Goal: Understand process/instructions

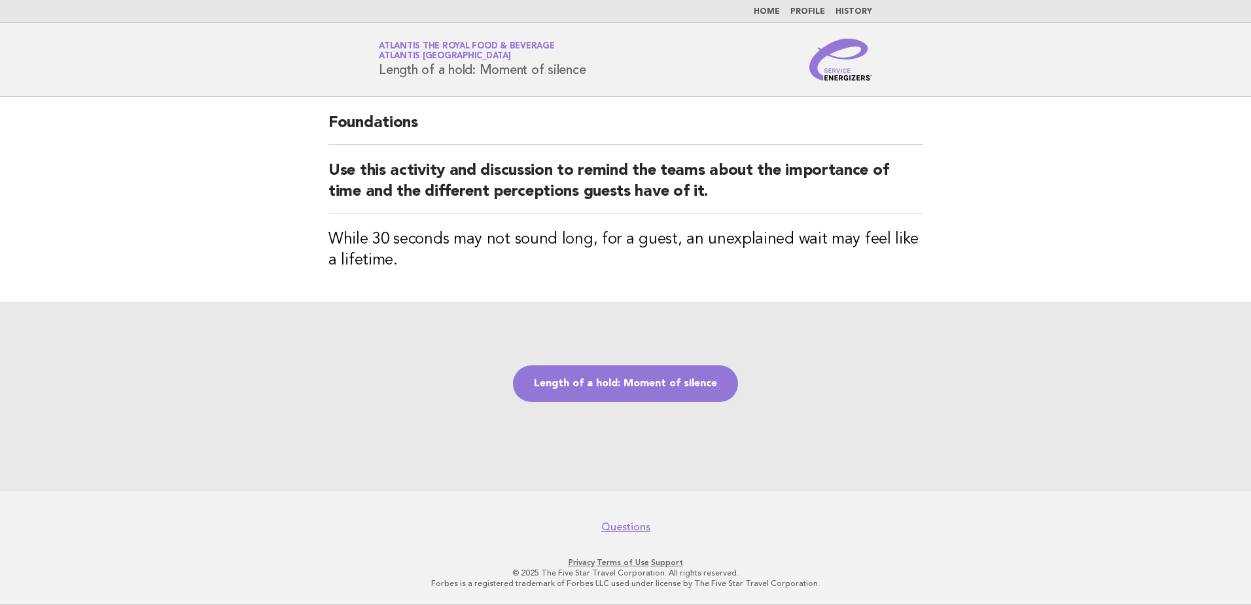
click at [846, 75] on img at bounding box center [841, 60] width 63 height 42
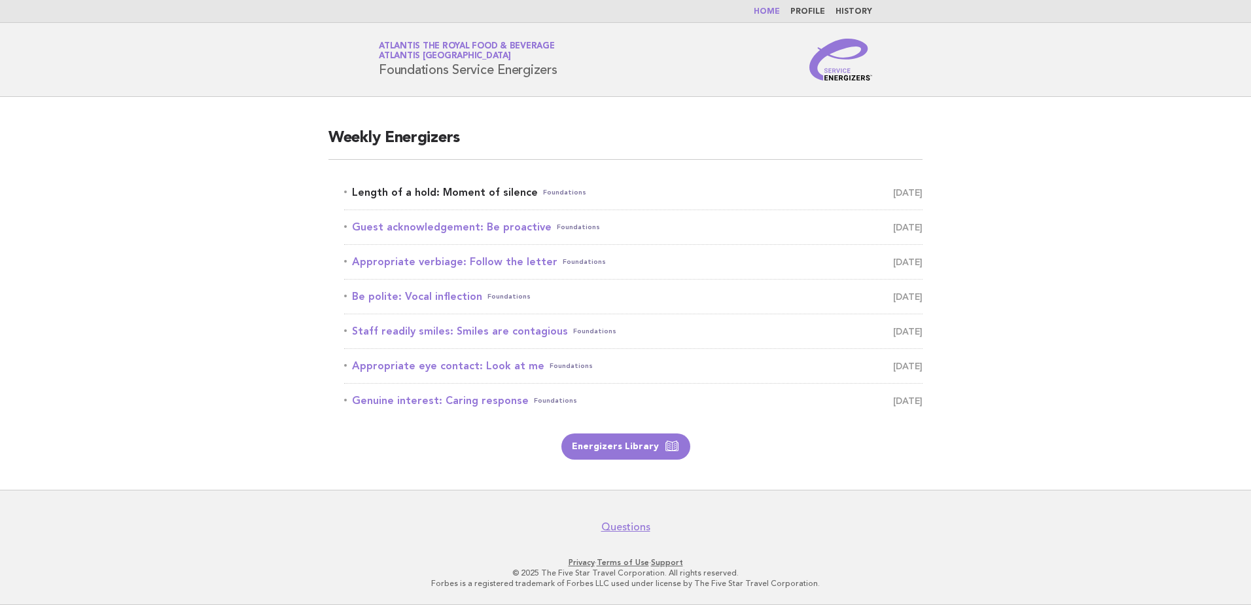
click at [507, 191] on link "Length of a hold: Moment of silence Foundations [DATE]" at bounding box center [633, 192] width 579 height 18
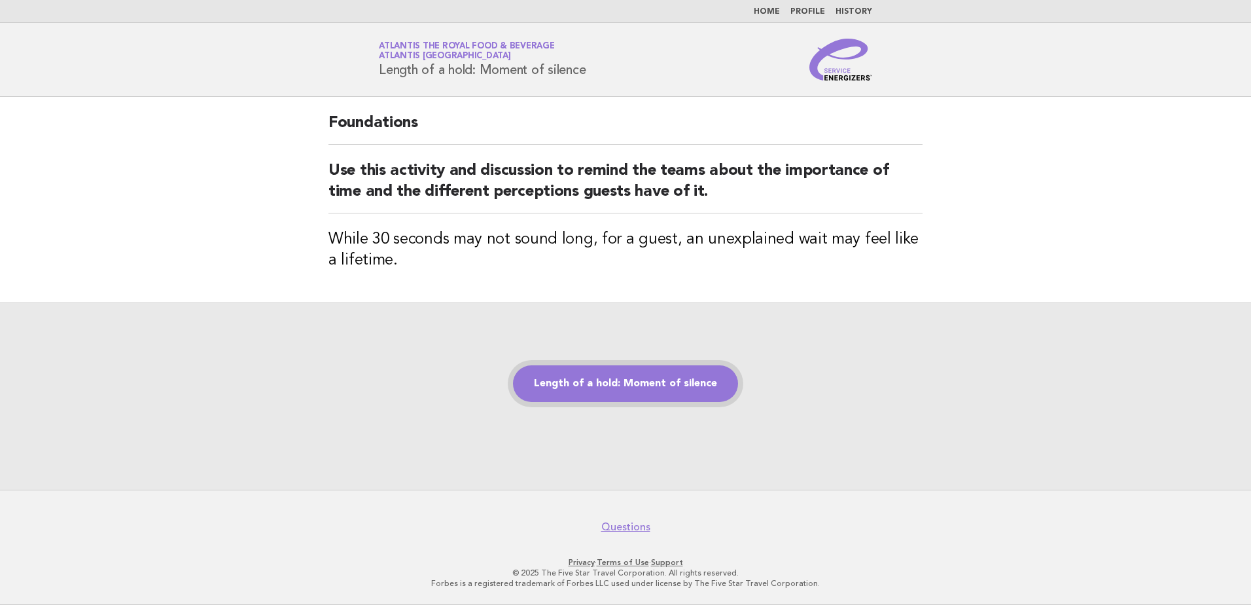
click at [675, 388] on link "Length of a hold: Moment of silence" at bounding box center [625, 383] width 225 height 37
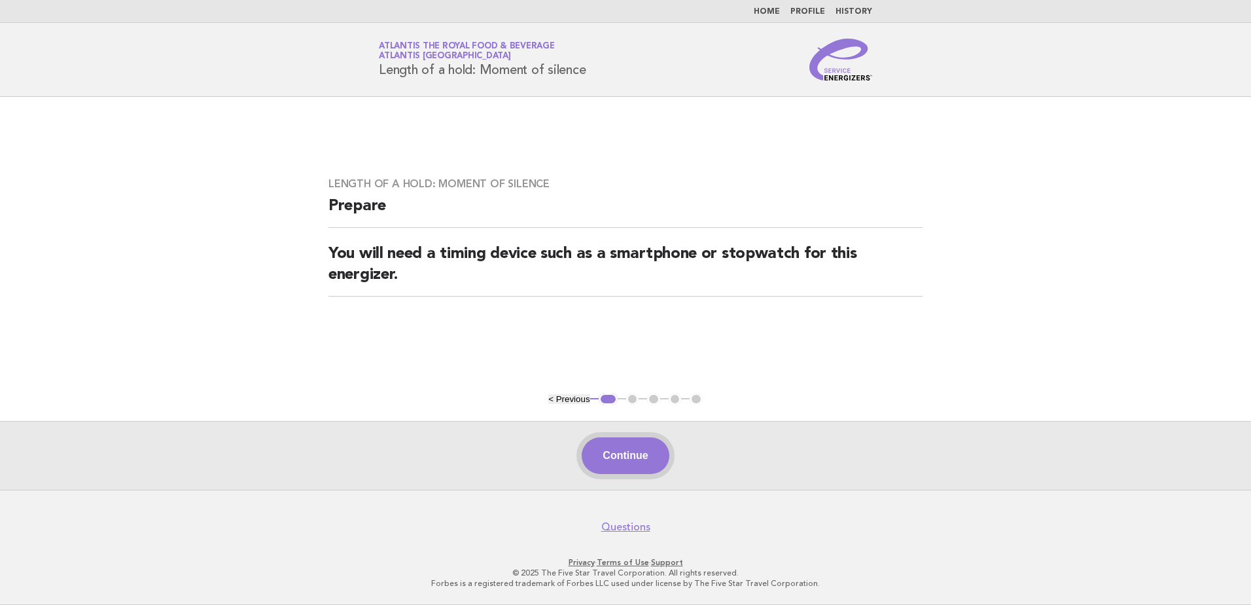
click at [647, 449] on button "Continue" at bounding box center [625, 455] width 87 height 37
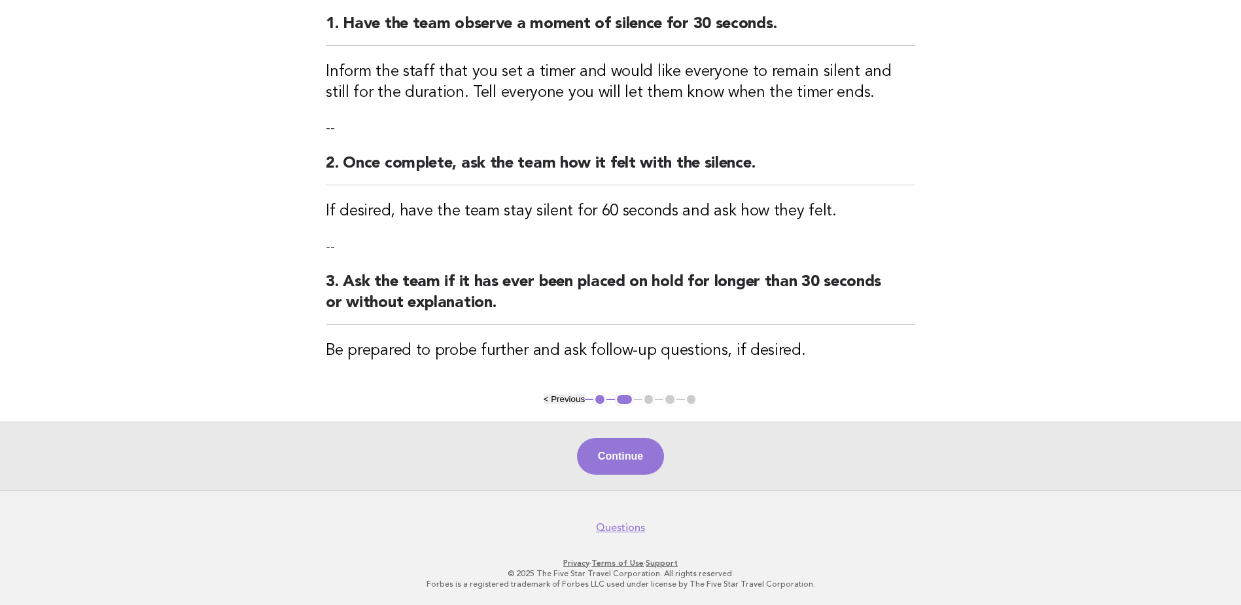
click at [620, 452] on button "Continue" at bounding box center [620, 456] width 87 height 37
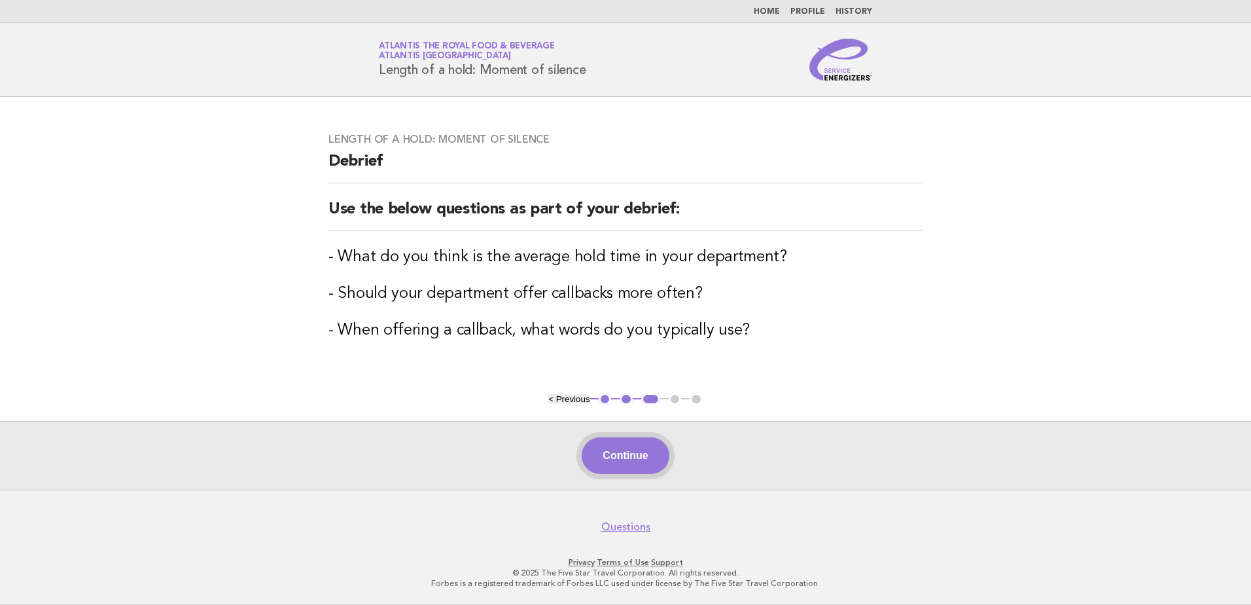
click at [628, 453] on button "Continue" at bounding box center [625, 455] width 87 height 37
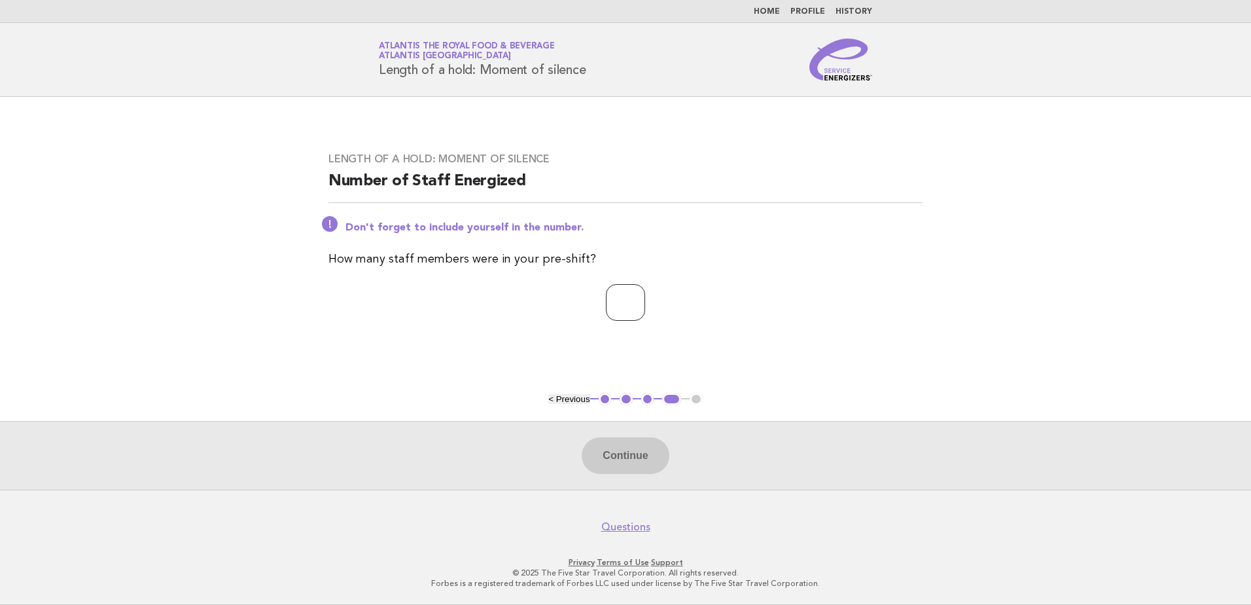
click at [613, 310] on input "number" at bounding box center [625, 302] width 39 height 37
type input "**"
click at [656, 463] on button "Continue" at bounding box center [625, 455] width 87 height 37
